Goal: Check status: Check status

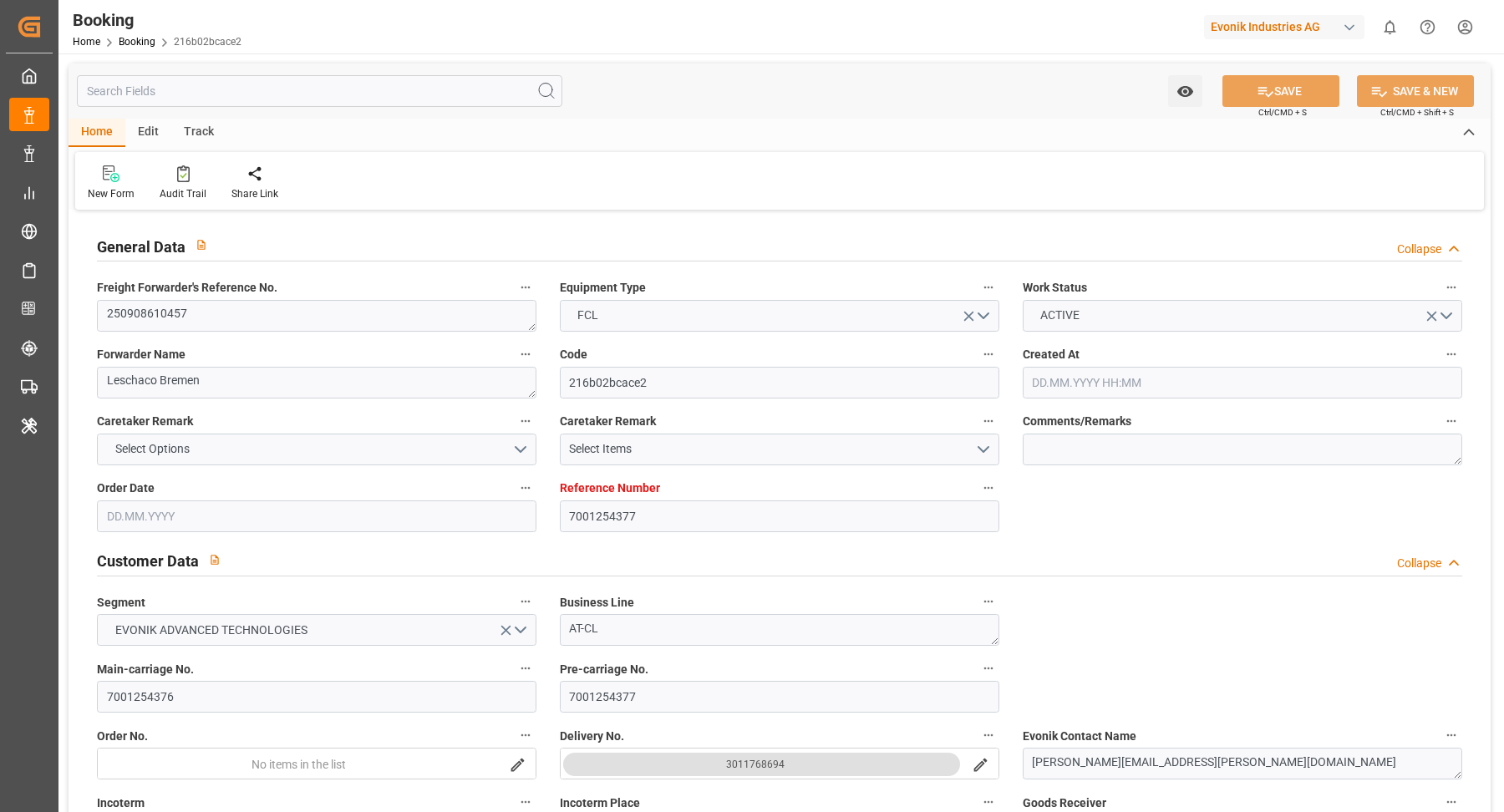
type input "7001254377"
type input "9321483"
type input "Hapag Lloyd"
type input "Hapag Lloyd Aktiengesellschaft"
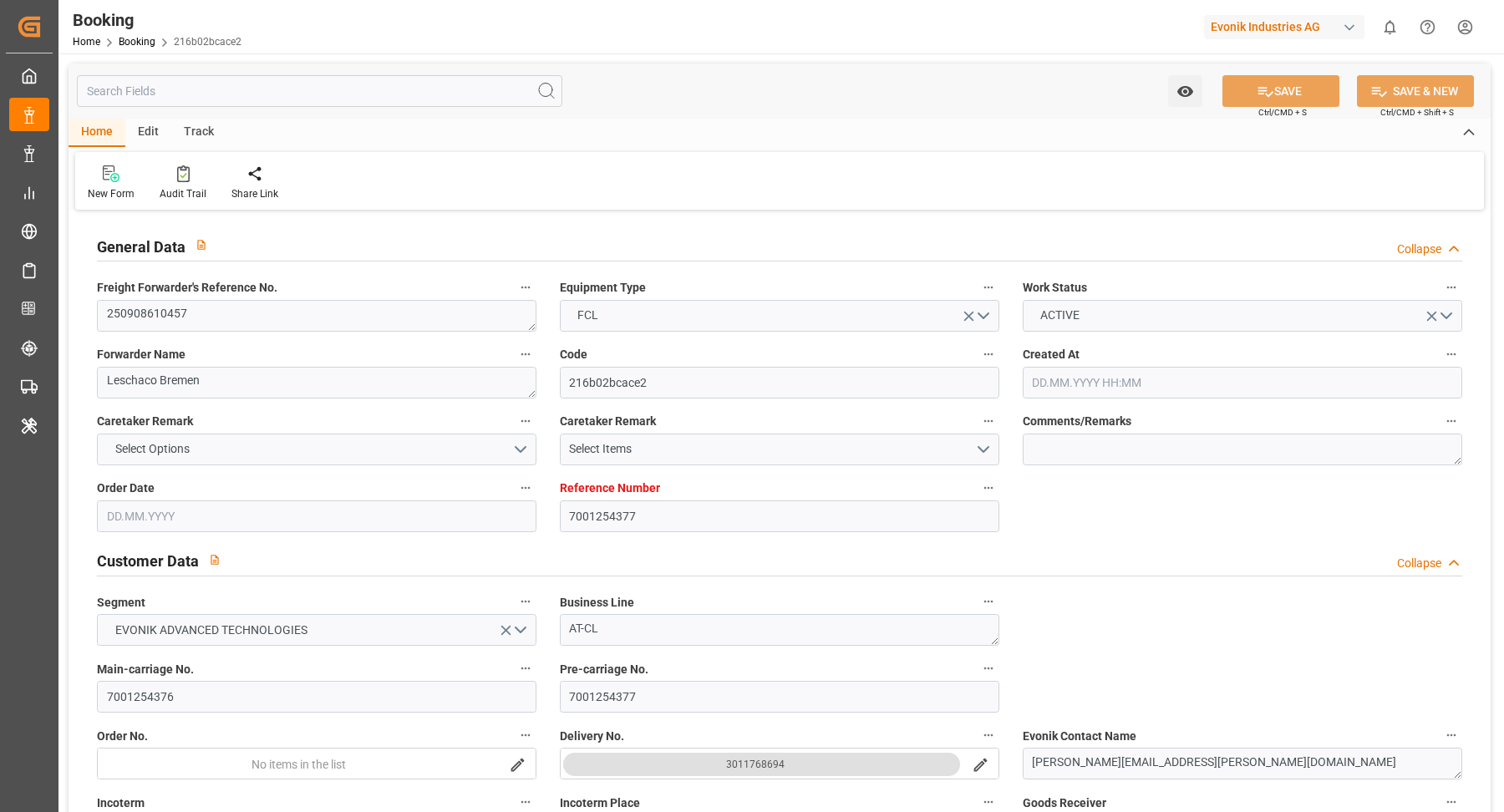
type input "NLRTM"
type input "KRPUS"
type input "CNSGH"
type input "21.08.2025 06:30"
type input "21.08.2025"
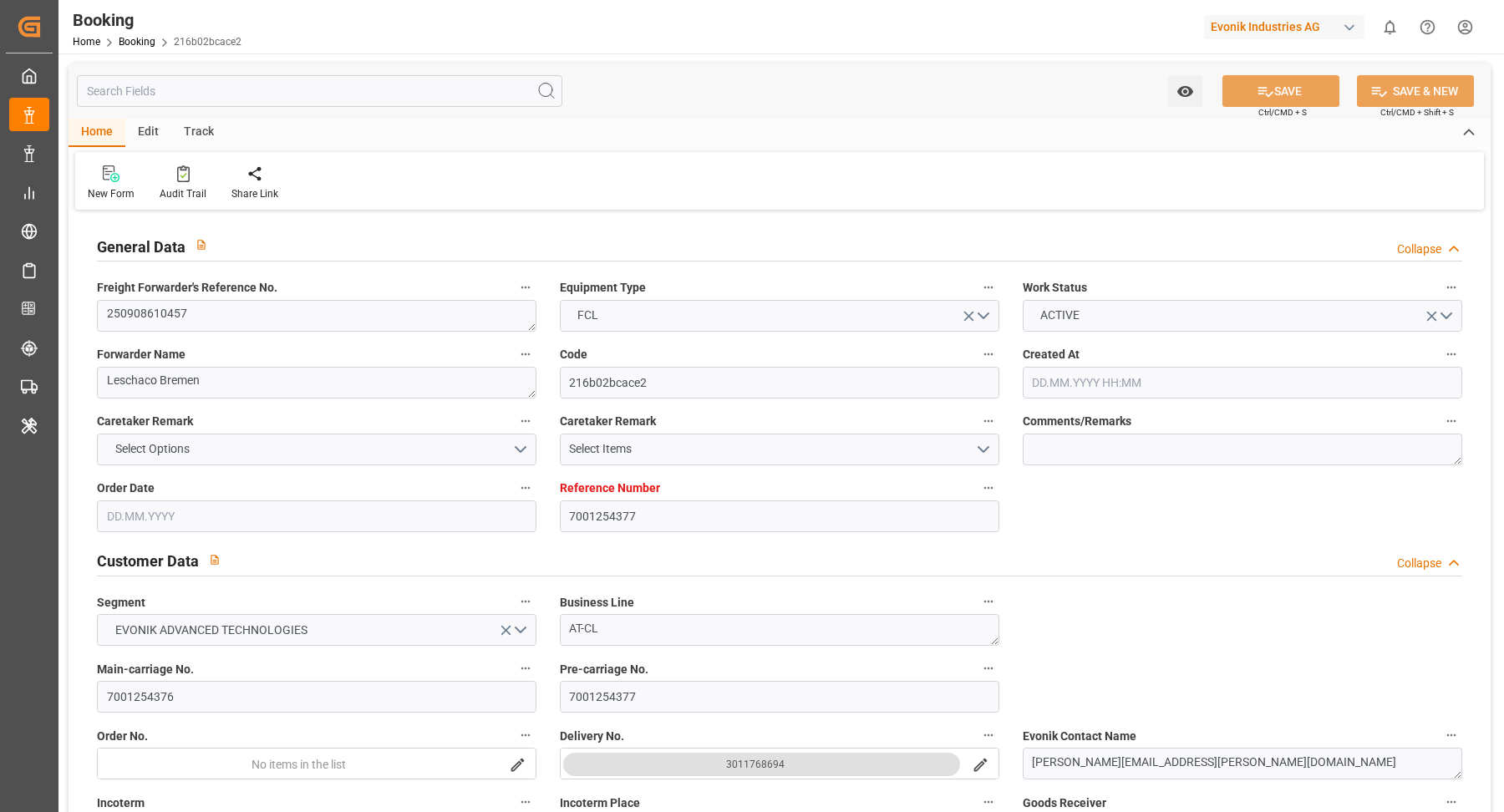
type input "16.11.2025"
type input "12.09.2025"
type input "02.09.2025"
type input "29.08.2025"
type input "28.09.2025 00:00"
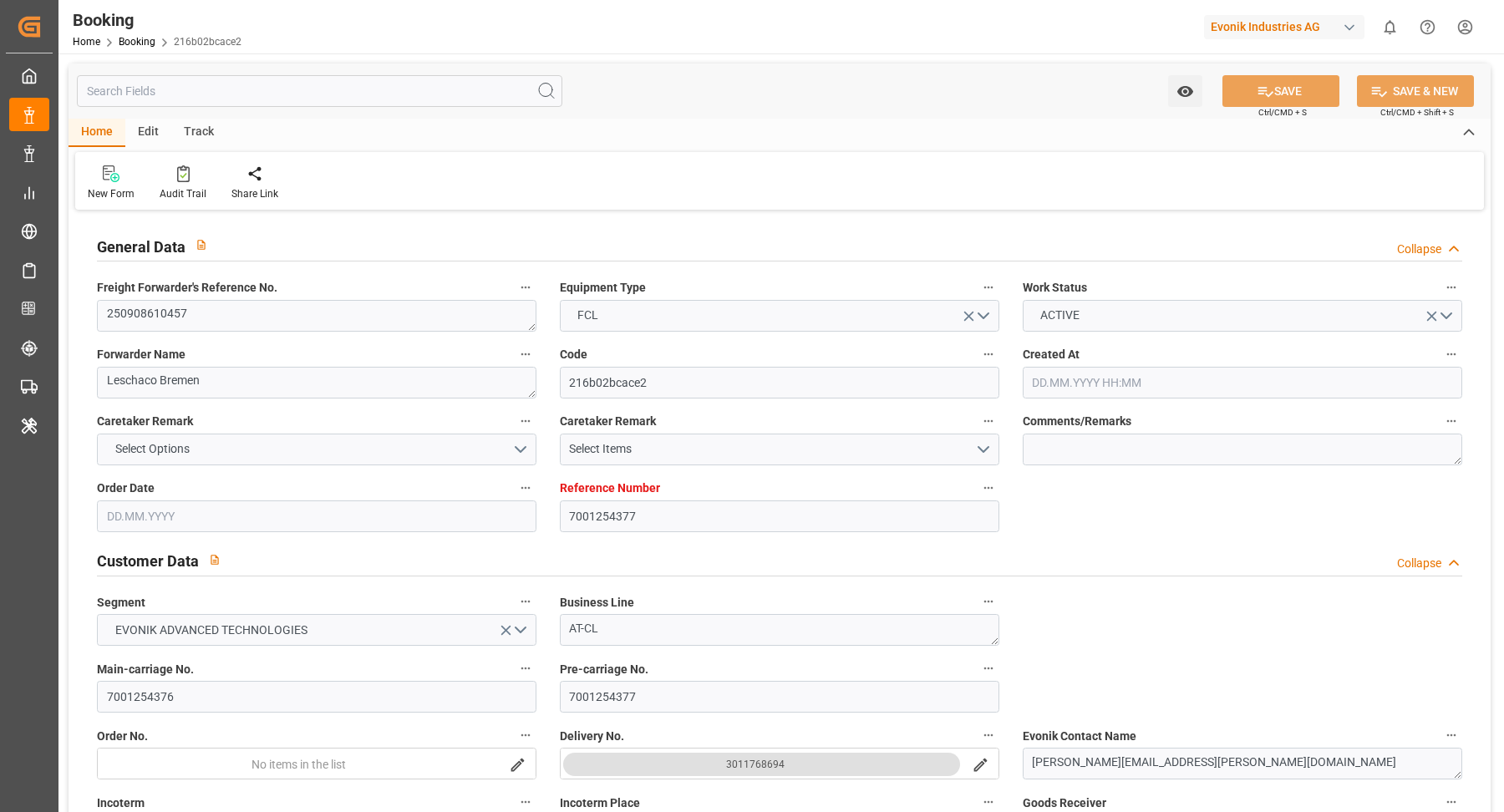
type input "28.09.2025 00:00"
type input "23.11.2025 00:00"
type input "08.11.2025 00:00"
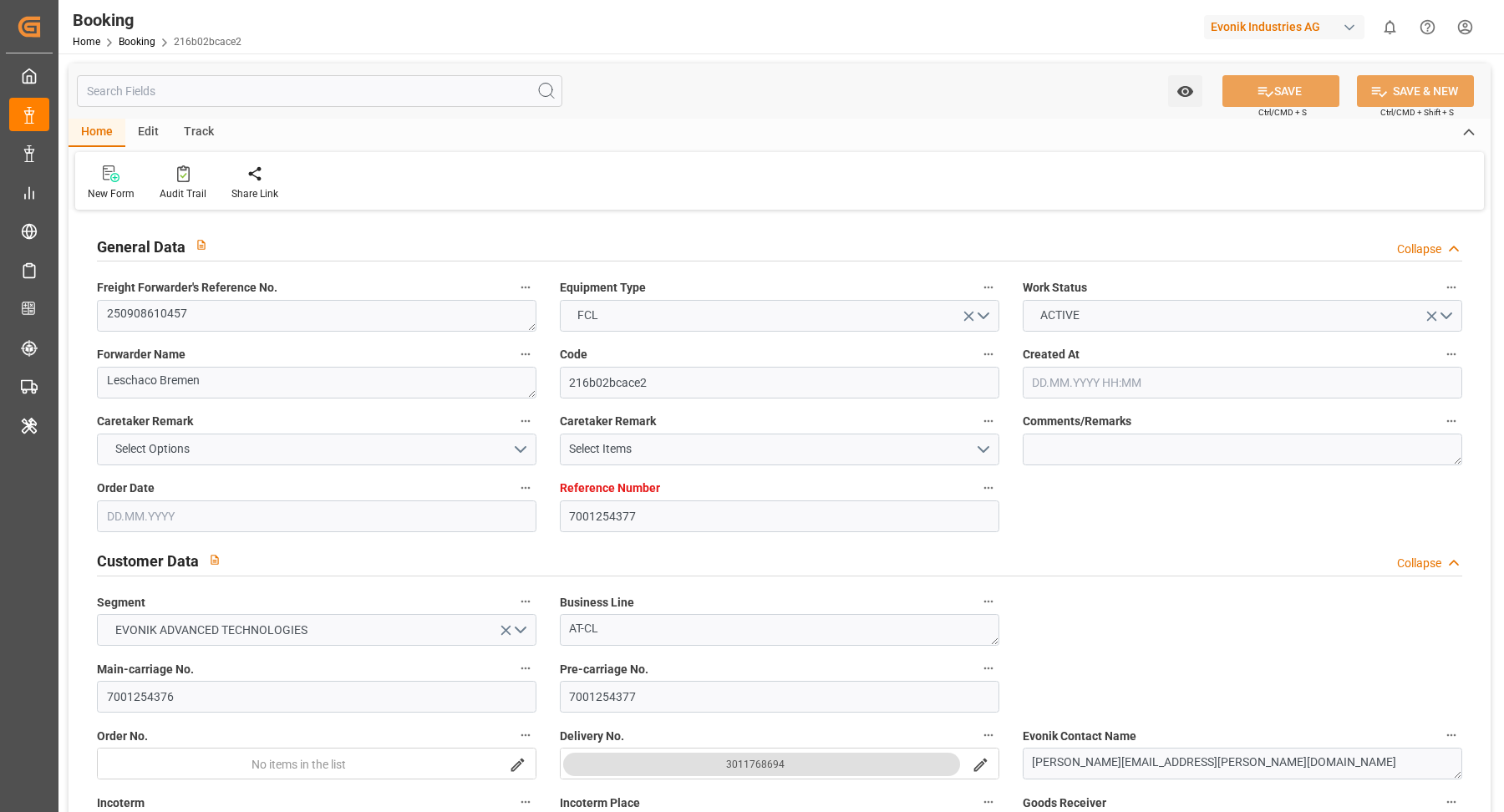
type input "20.11.2025 00:00"
type input "21.08.2025"
type input "04.09.2025 13:48"
type input "7001242834"
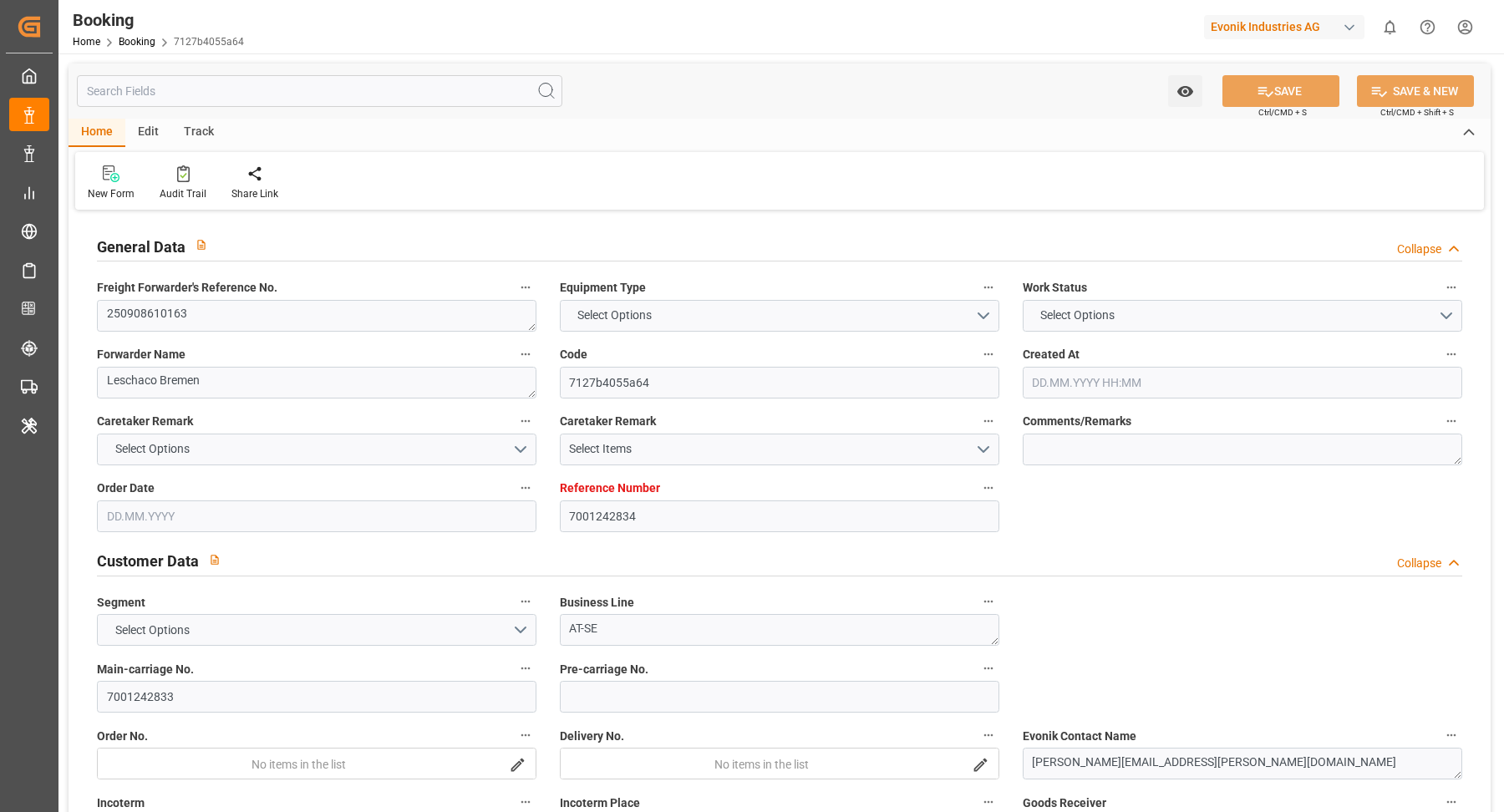
type input "9299642"
type input "OOCL"
type input "Orient Overseas Container Line Ltd"
type input "DEBRV"
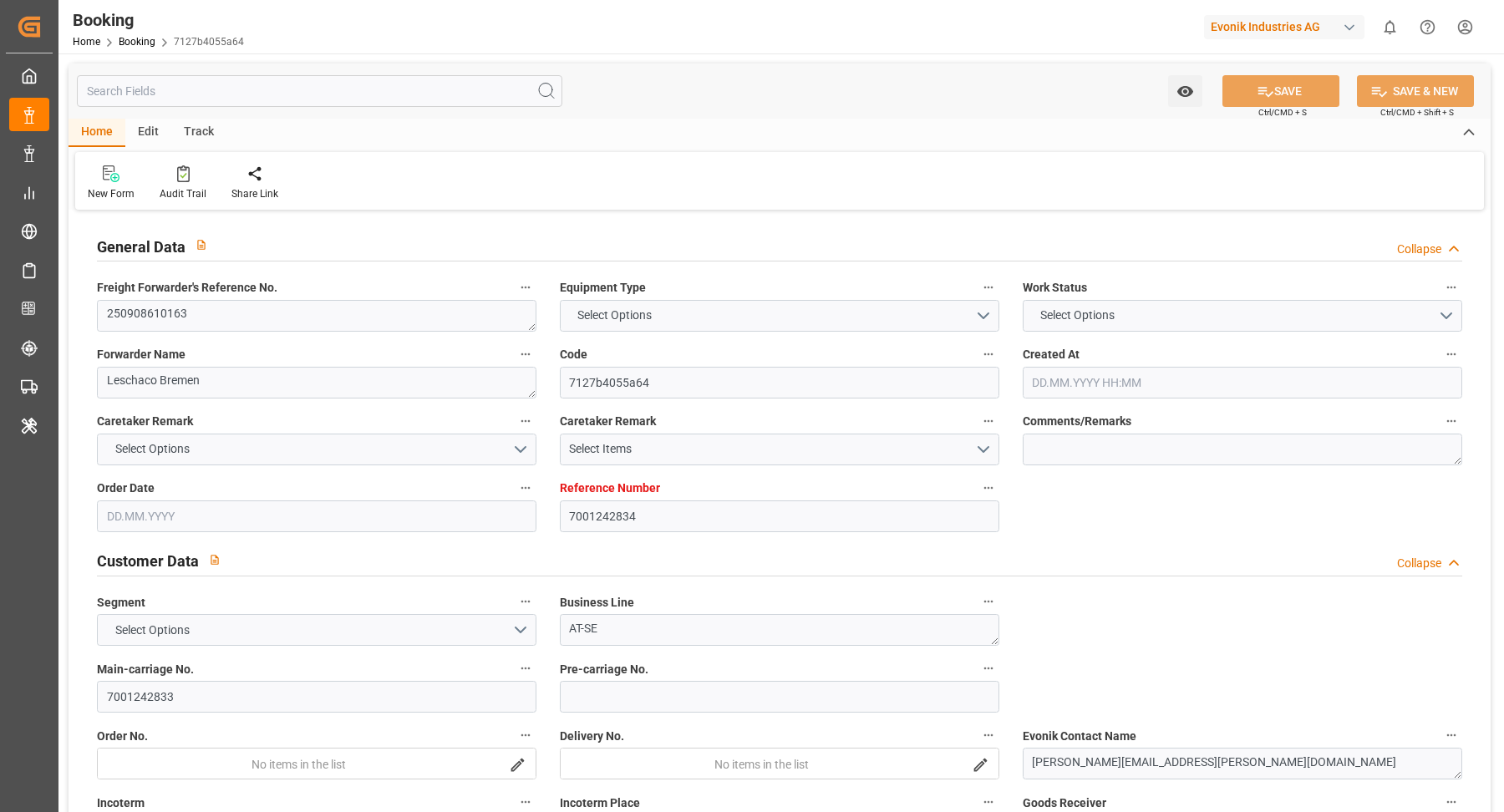
type input "USNYC"
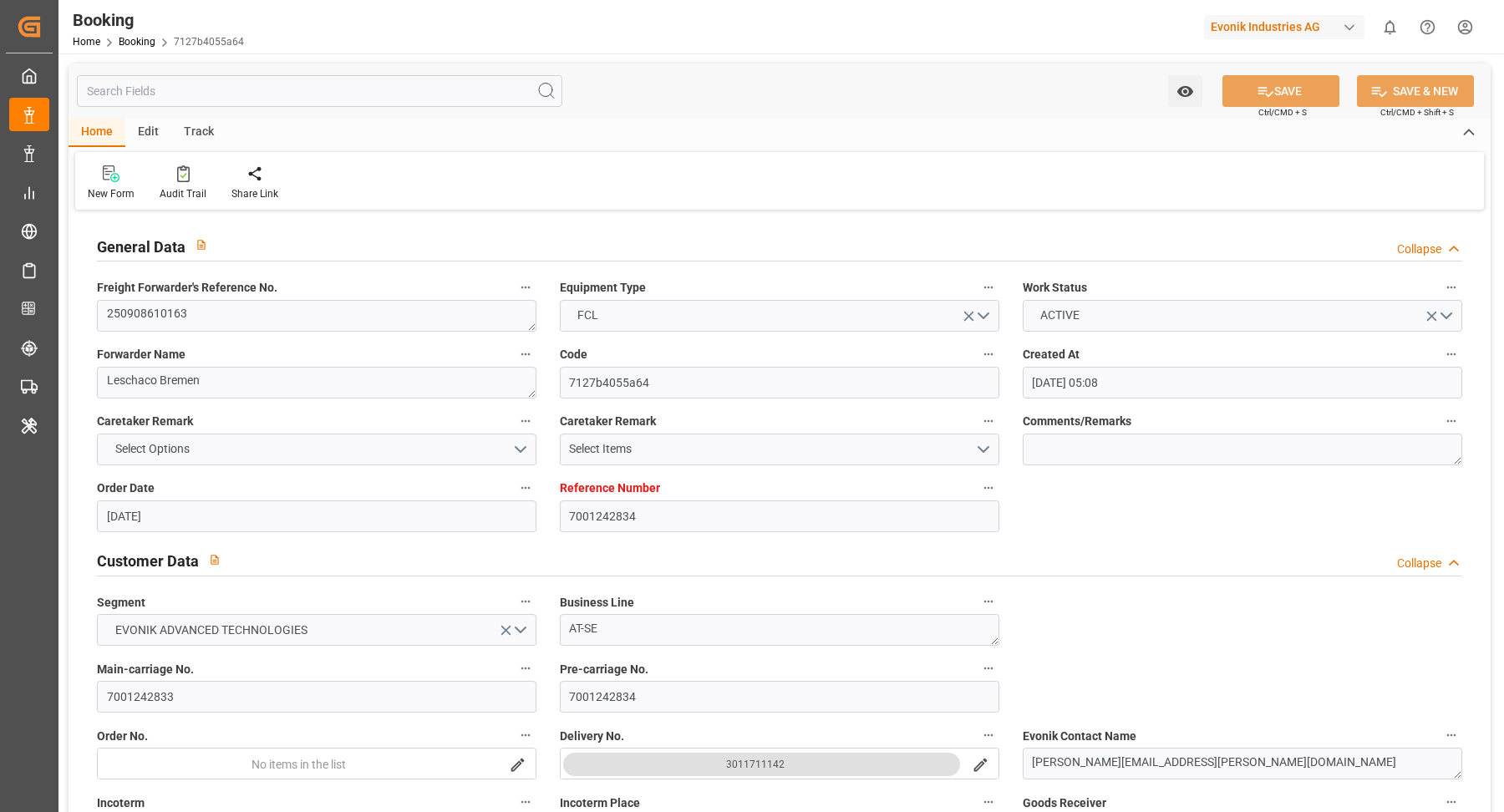
type input "07.08.2025 05:08"
type input "07.08.2025"
type input "02.10.2025"
type input "29.08.2025"
type input "25.08.2025"
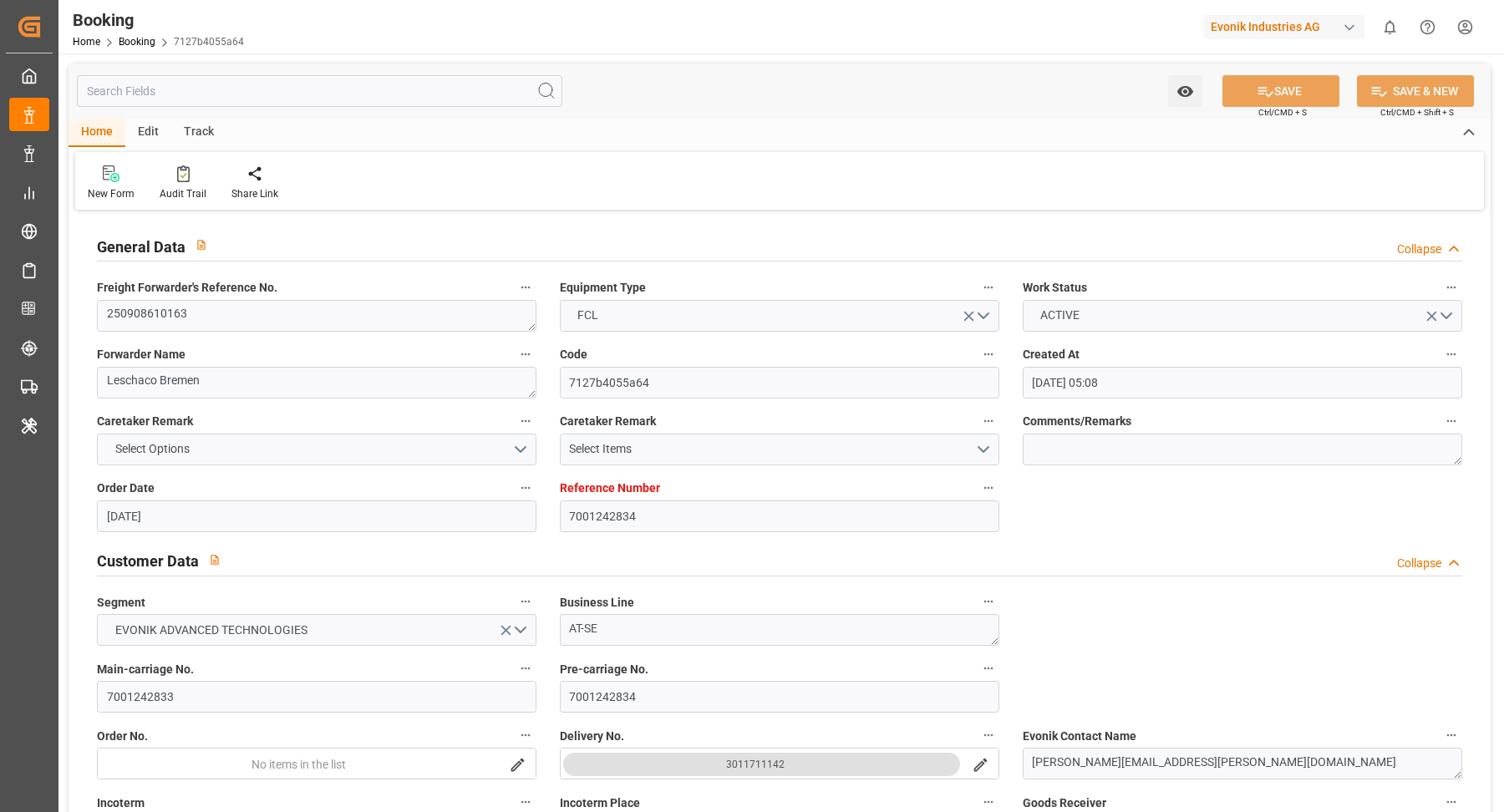
type input "11.08.2025"
type input "06.09.2025 00:00"
type input "05.09.2025 00:00"
type input "17.09.2025 00:00"
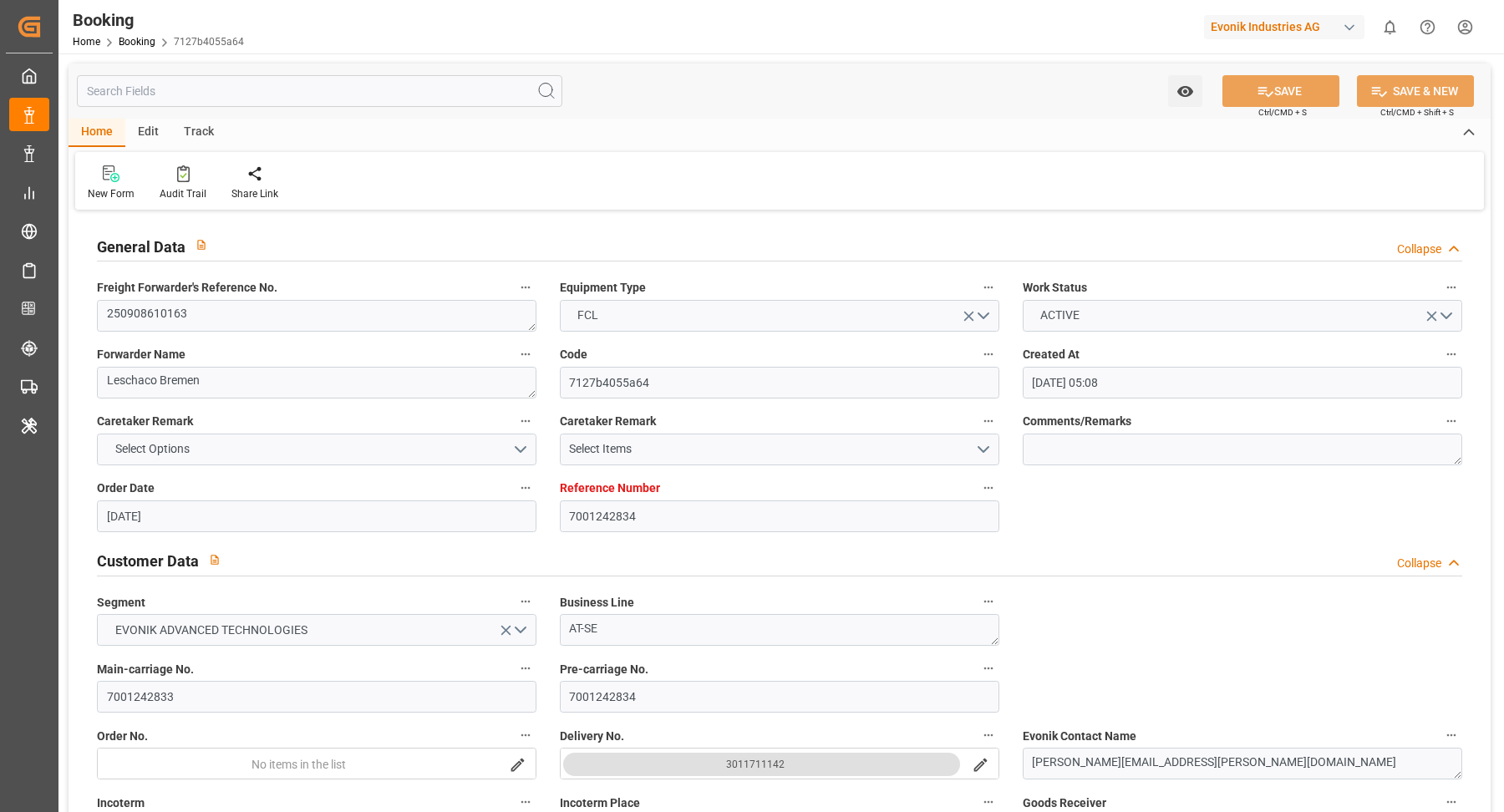
type input "11.08.2025"
type input "04.09.2025 13:35"
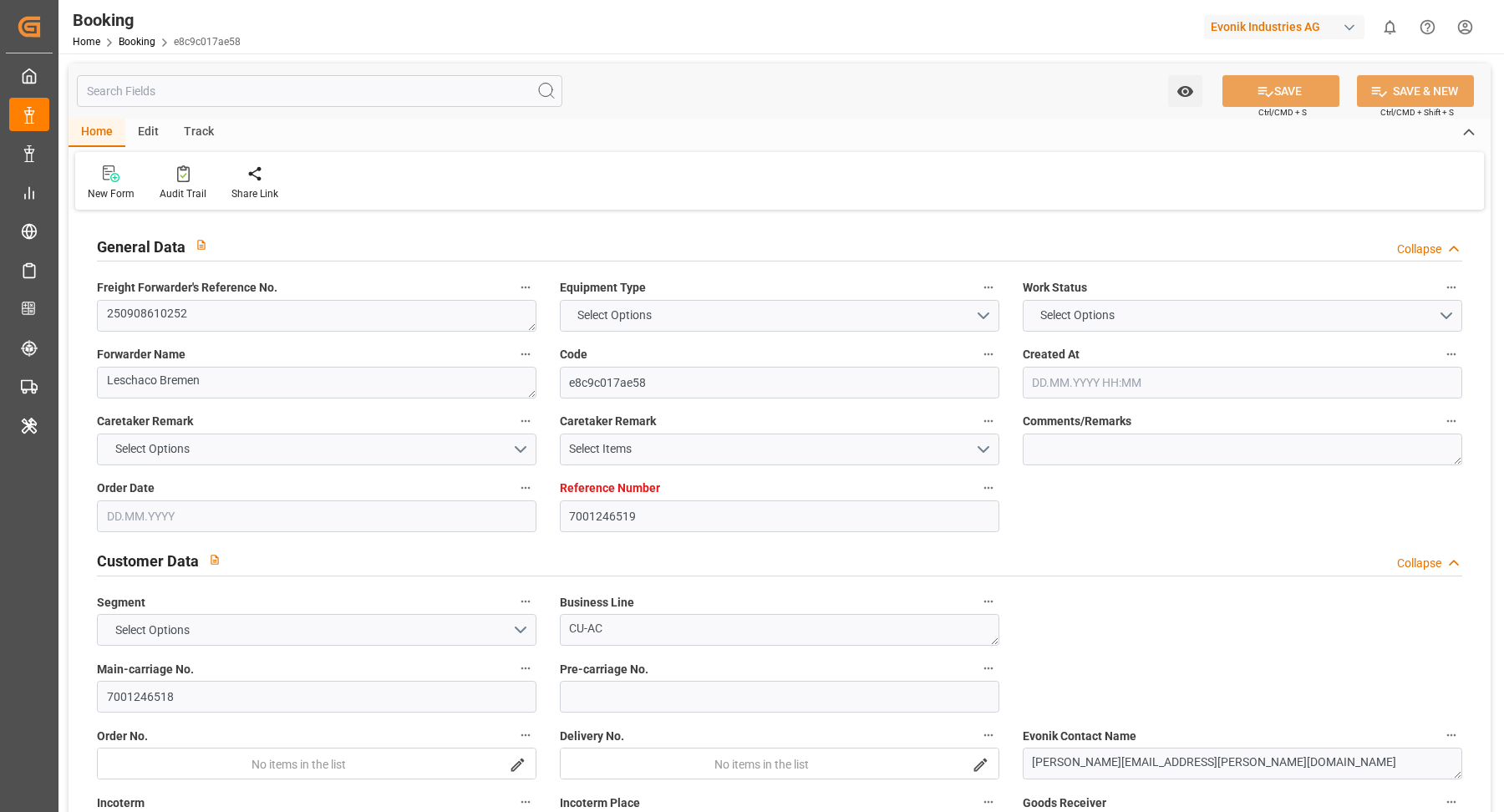
type input "7001246519"
type input "9778818"
type input "Hapag Lloyd"
type input "Hapag Lloyd Aktiengesellschaft"
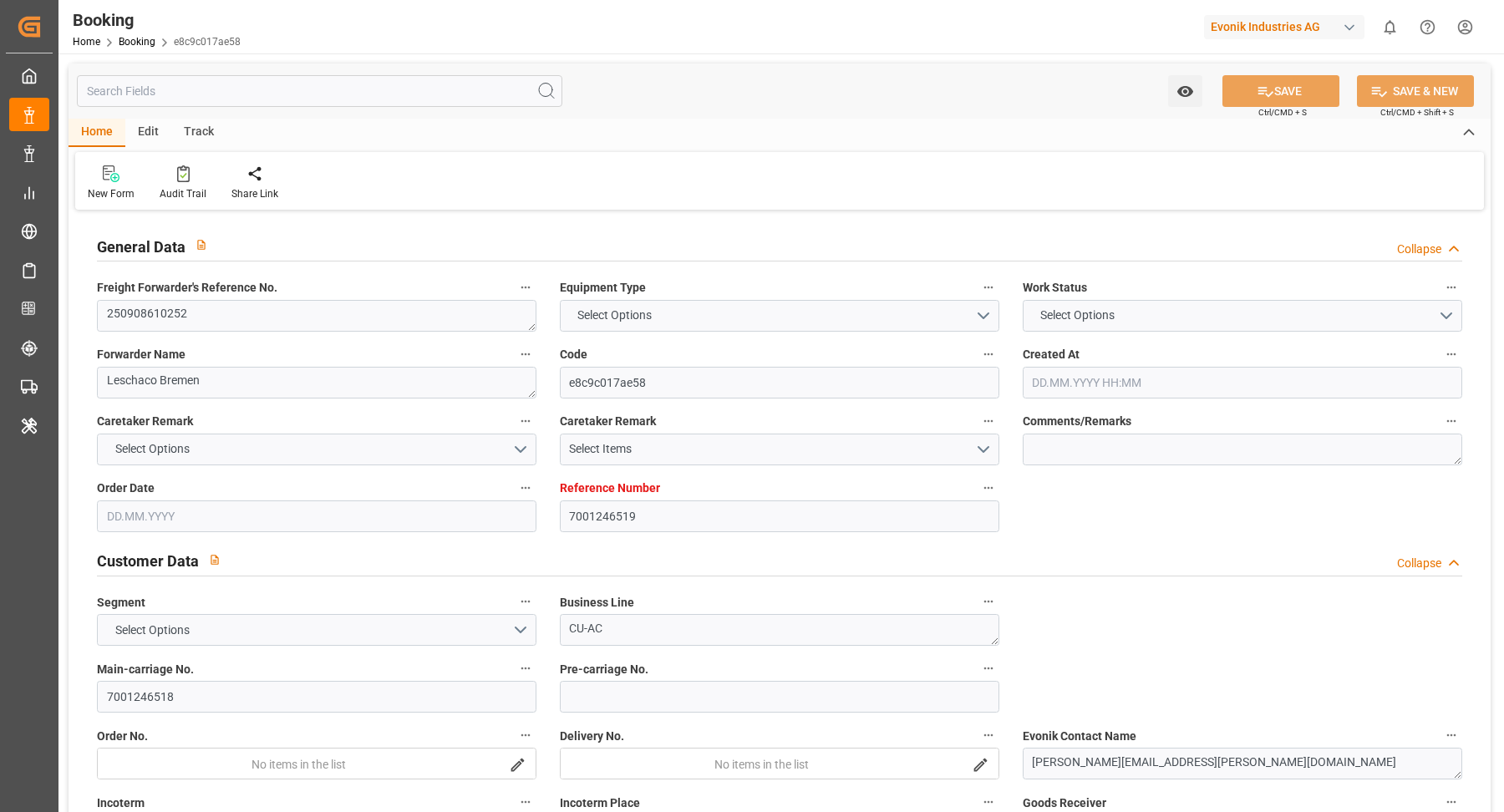
type input "NLRTM"
type input "CNSGH"
type input "12.08.2025 10:40"
type input "12.08.2025"
type input "28.10.2025"
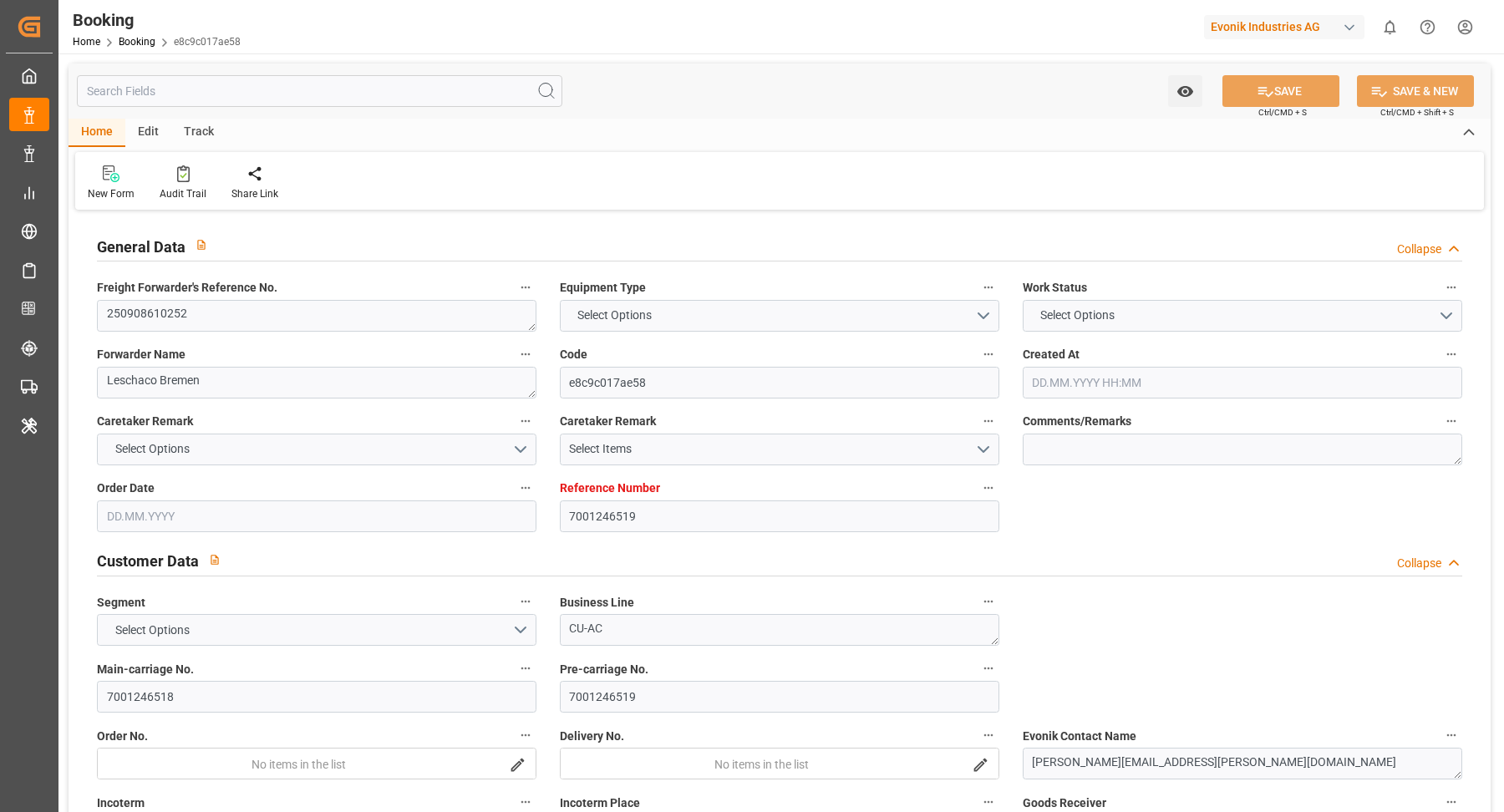
type input "01.09.2025"
type input "22.08.2025"
type input "15.08.2025"
type input "14.09.2025 00:00"
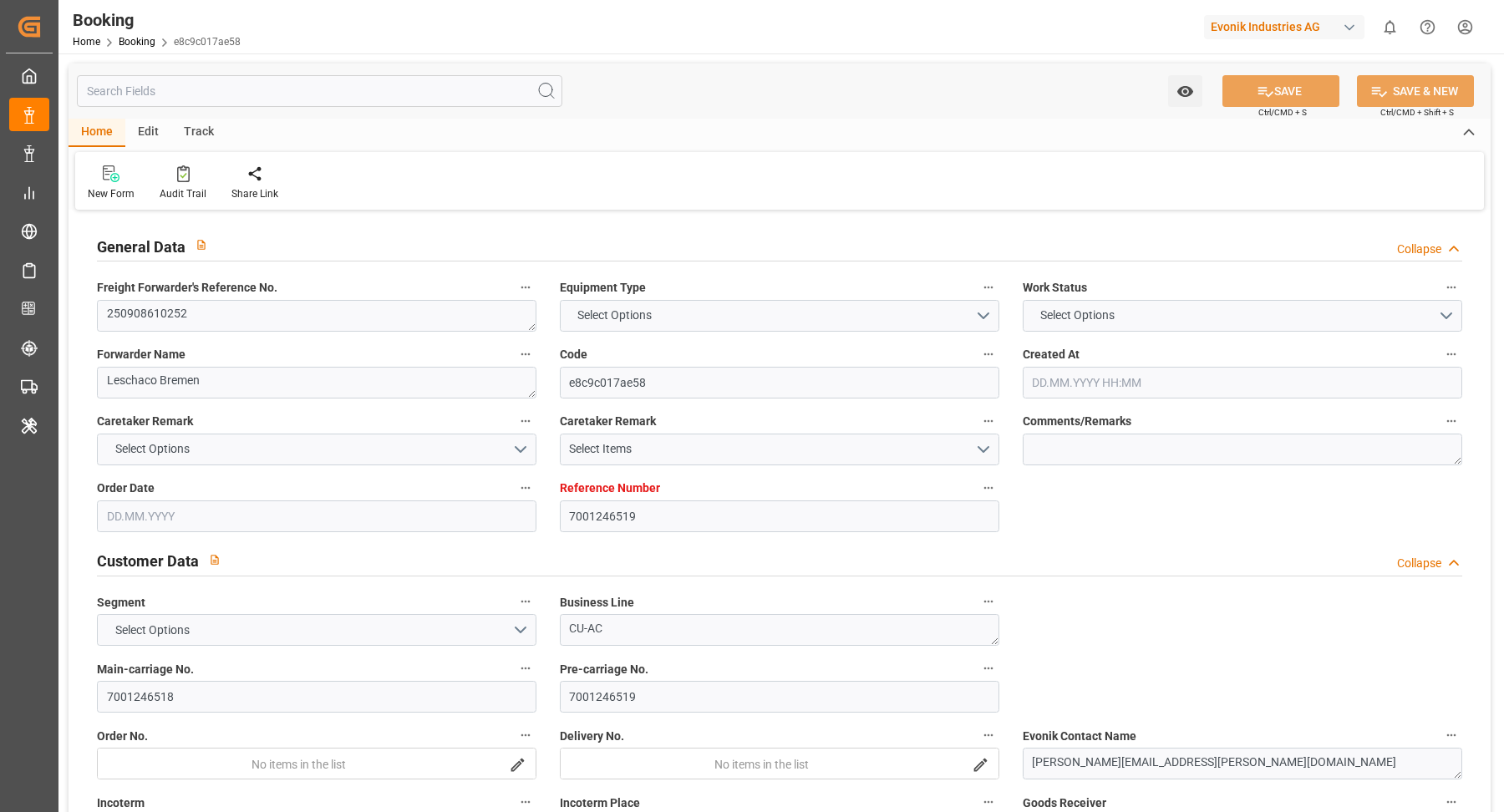
type input "25.10.2025 00:00"
type input "21.08.2025"
type input "04.09.2025 13:48"
